Goal: Information Seeking & Learning: Learn about a topic

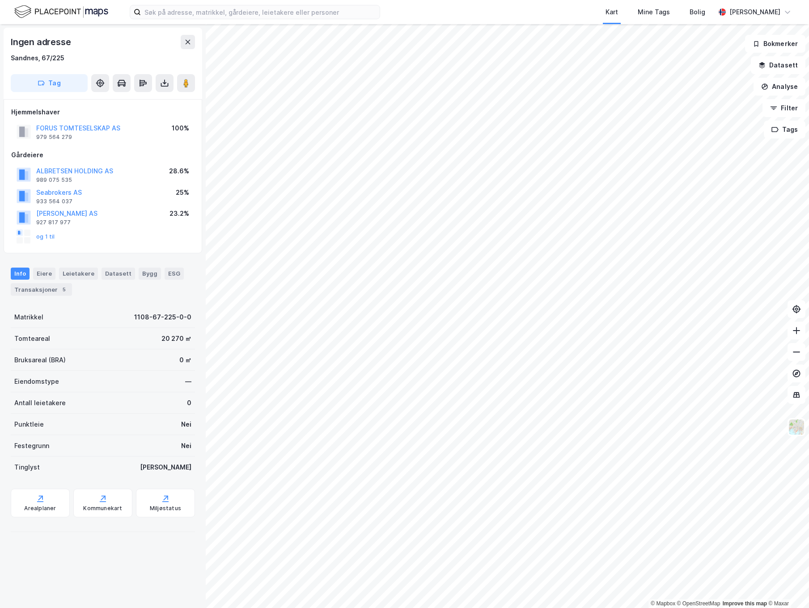
click at [535, 608] on html "Kart Mine Tags Bolig [PERSON_NAME] © Mapbox © OpenStreetMap Improve this map © …" at bounding box center [404, 304] width 809 height 608
click at [677, 608] on html "Kart Mine Tags Bolig [PERSON_NAME] © Mapbox © OpenStreetMap Improve this map © …" at bounding box center [404, 304] width 809 height 608
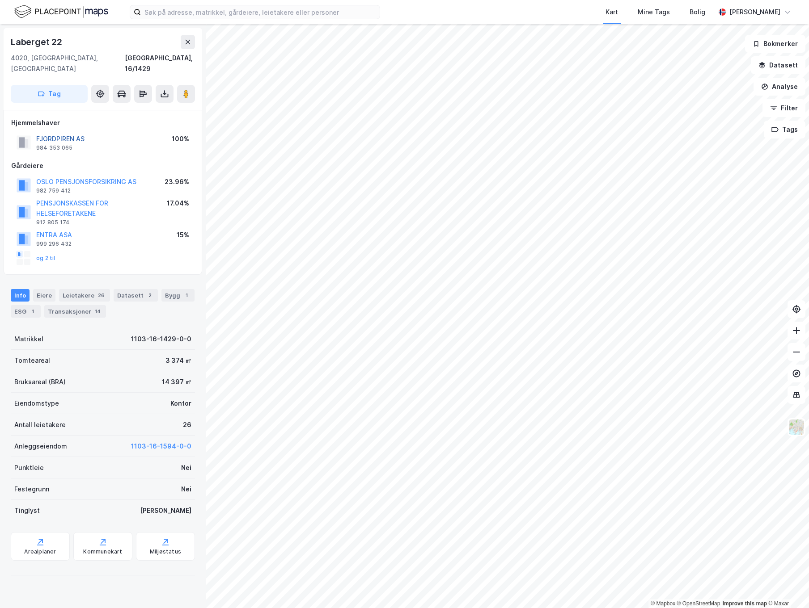
click at [0, 0] on button "FJORDPIREN AS" at bounding box center [0, 0] width 0 height 0
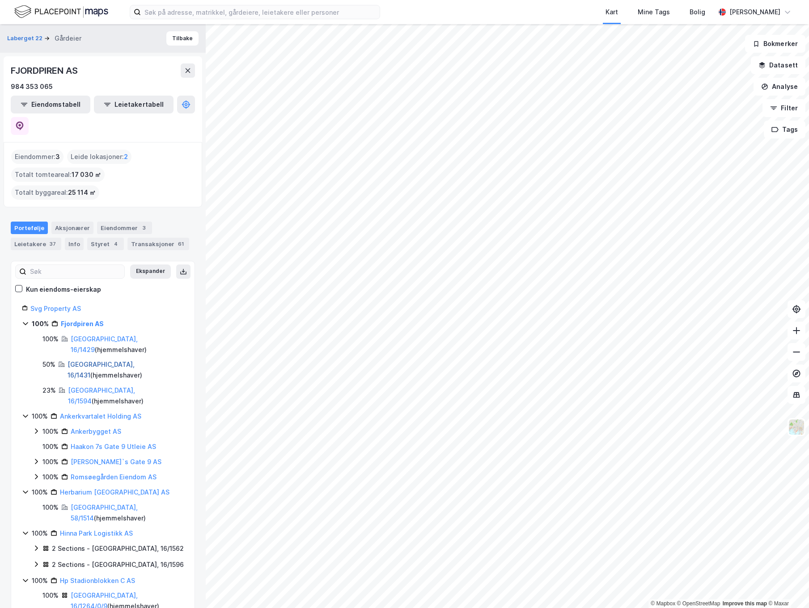
click at [106, 361] on link "[GEOGRAPHIC_DATA], 16/1431" at bounding box center [100, 370] width 67 height 18
click at [104, 387] on link "[GEOGRAPHIC_DATA], 16/1594" at bounding box center [101, 396] width 67 height 18
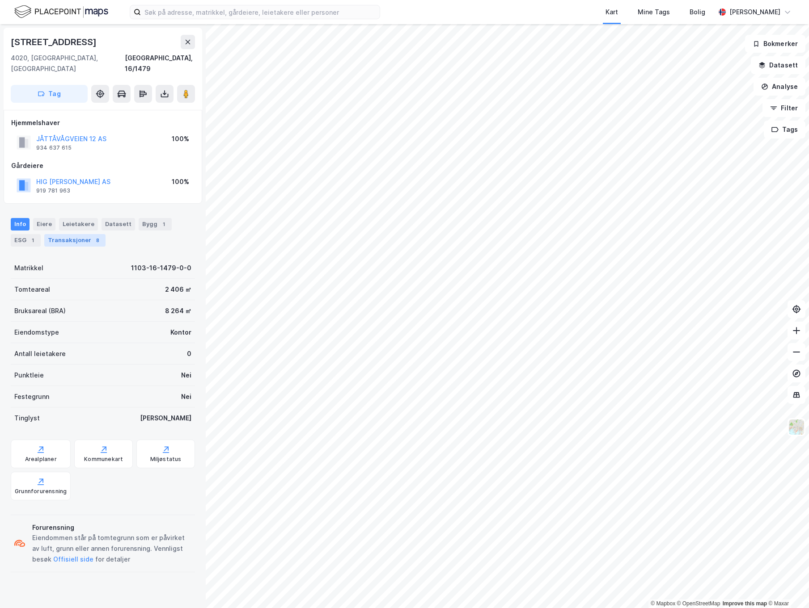
click at [78, 234] on div "Transaksjoner 8" at bounding box center [74, 240] width 61 height 13
